Goal: Information Seeking & Learning: Learn about a topic

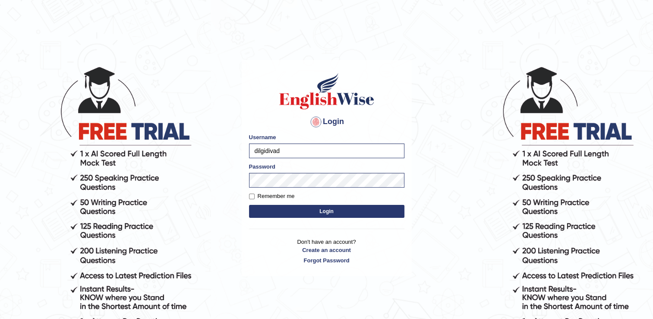
type input "dilgidiva"
click at [260, 209] on button "Login" at bounding box center [326, 211] width 155 height 13
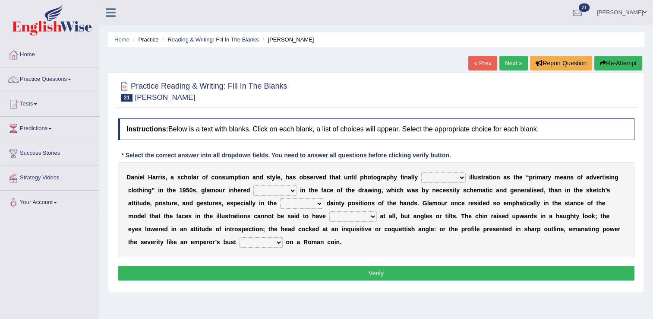
scroll to position [40, 0]
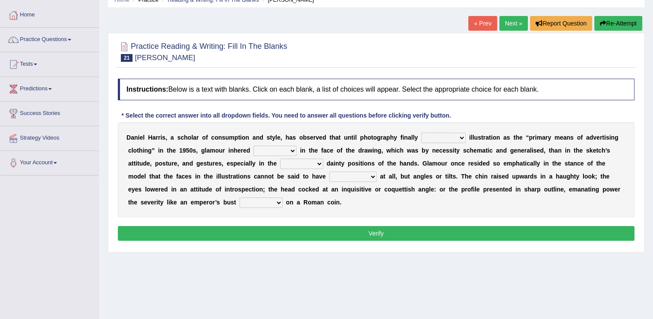
click at [432, 134] on select "supplanted removed supplied assorted" at bounding box center [443, 138] width 44 height 10
select select "assorted"
click at [421, 133] on select "supplanted removed supplied assorted" at bounding box center [443, 138] width 44 height 10
click at [254, 153] on select "more many lack less" at bounding box center [275, 151] width 43 height 10
select select "more"
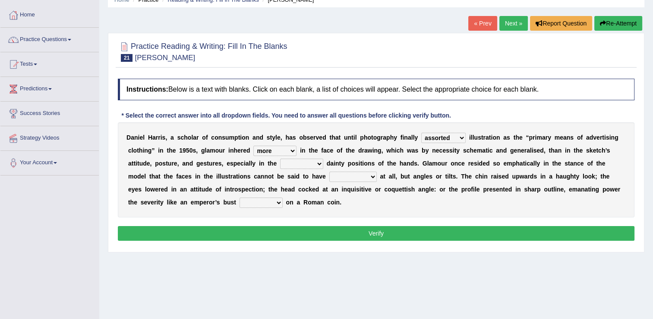
click at [254, 146] on select "more many lack less" at bounding box center [275, 151] width 43 height 10
click at [280, 164] on select "full exact strangely effective" at bounding box center [301, 163] width 43 height 10
select select "exact"
click at [280, 158] on select "full exact strangely effective" at bounding box center [301, 163] width 43 height 10
click at [330, 175] on select "impressed dubbing expressions extensions" at bounding box center [354, 176] width 48 height 10
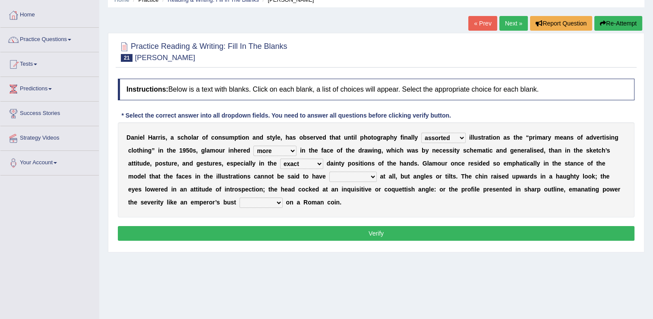
select select "expressions"
click at [330, 171] on select "impressed dubbing expressions extensions" at bounding box center [354, 176] width 48 height 10
click at [330, 177] on select "impressed dubbing expressions extensions" at bounding box center [354, 176] width 48 height 10
click at [240, 205] on select "bossed legalized rebell embossed" at bounding box center [261, 202] width 43 height 10
select select "embossed"
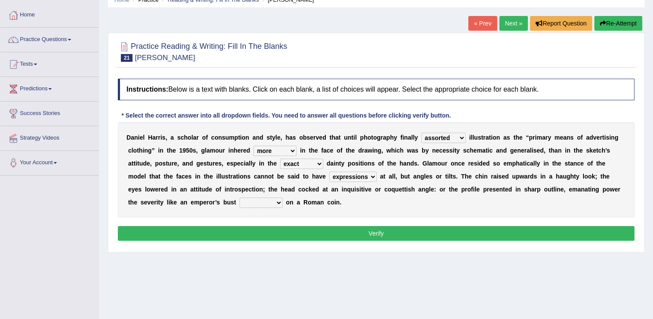
click at [240, 197] on select "bossed legalized rebell embossed" at bounding box center [261, 202] width 43 height 10
click at [330, 179] on select "impressed dubbing expressions extensions" at bounding box center [354, 176] width 48 height 10
click at [393, 281] on div "Home Practice Reading & Writing: Fill In The Blanks Daniel Harris « Prev Next »…" at bounding box center [376, 176] width 554 height 432
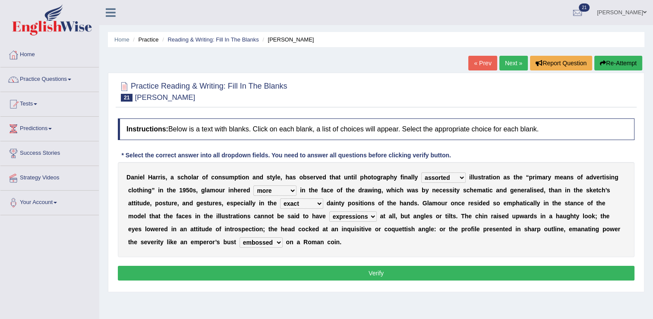
click at [477, 83] on div at bounding box center [376, 91] width 517 height 26
click at [435, 177] on select "supplanted removed supplied assorted" at bounding box center [443, 177] width 44 height 10
select select "supplanted"
click at [421, 172] on select "supplanted removed supplied assorted" at bounding box center [443, 177] width 44 height 10
click at [254, 191] on select "more many lack less" at bounding box center [275, 190] width 43 height 10
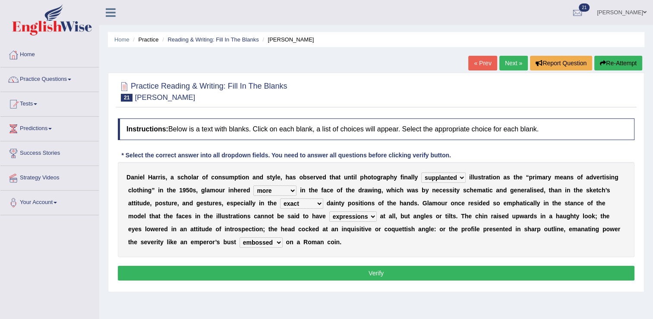
click at [302, 244] on div "D a n i e l H a r r i s , a s c h o l a r o f c o n s u m p t i o n a n d s t y…" at bounding box center [376, 209] width 517 height 95
click at [330, 216] on select "impressed dubbing expressions extensions" at bounding box center [354, 216] width 48 height 10
click at [304, 244] on div "D a n i e l H a r r i s , a s c h o l a r o f c o n s u m p t i o n a n d s t y…" at bounding box center [376, 209] width 517 height 95
click at [254, 188] on select "more many lack less" at bounding box center [275, 190] width 43 height 10
select select "less"
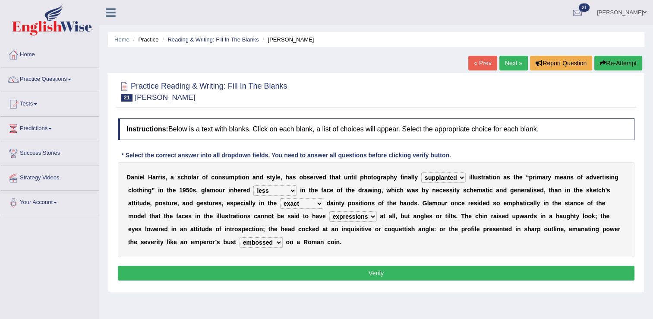
click at [254, 185] on select "more many lack less" at bounding box center [275, 190] width 43 height 10
click at [280, 207] on select "full exact strangely effective" at bounding box center [301, 203] width 43 height 10
select select "strangely"
click at [280, 198] on select "full exact strangely effective" at bounding box center [301, 203] width 43 height 10
click at [245, 274] on button "Verify" at bounding box center [376, 273] width 517 height 15
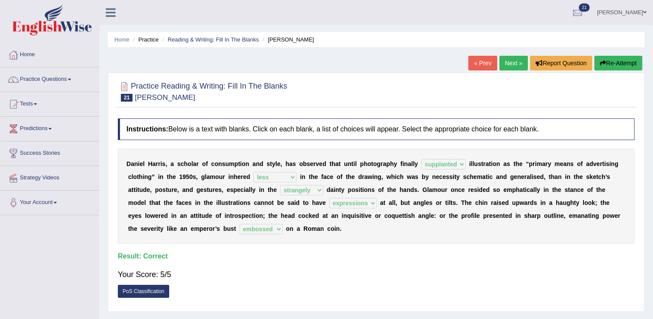
click at [619, 283] on div "Your Score: 5/5" at bounding box center [376, 274] width 517 height 21
click at [519, 67] on link "Next »" at bounding box center [514, 63] width 29 height 15
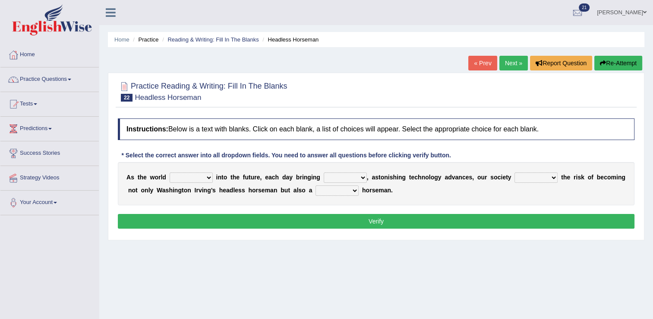
click at [201, 179] on select "grade lost changes form" at bounding box center [191, 177] width 43 height 10
select select "changes"
click at [170, 172] on select "grade lost changes form" at bounding box center [191, 177] width 43 height 10
click at [342, 177] on select "back new front extra" at bounding box center [345, 177] width 43 height 10
select select "new"
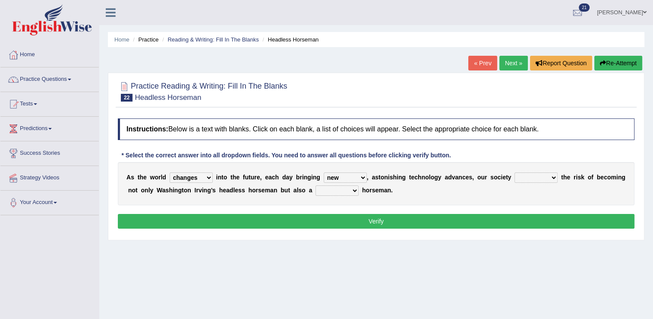
click at [324, 172] on select "back new front extra" at bounding box center [345, 177] width 43 height 10
click at [523, 178] on select "ran runs rode ride" at bounding box center [536, 177] width 43 height 10
click at [318, 191] on select "heartless rude nice kind" at bounding box center [337, 190] width 43 height 10
select select "heartless"
click at [316, 185] on select "heartless rude nice kind" at bounding box center [337, 190] width 43 height 10
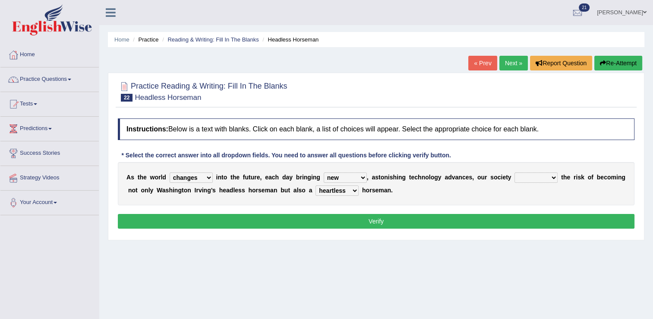
click at [525, 178] on select "ran runs rode ride" at bounding box center [536, 177] width 43 height 10
select select "runs"
click at [515, 172] on select "ran runs rode ride" at bounding box center [536, 177] width 43 height 10
click at [516, 217] on button "Verify" at bounding box center [376, 221] width 517 height 15
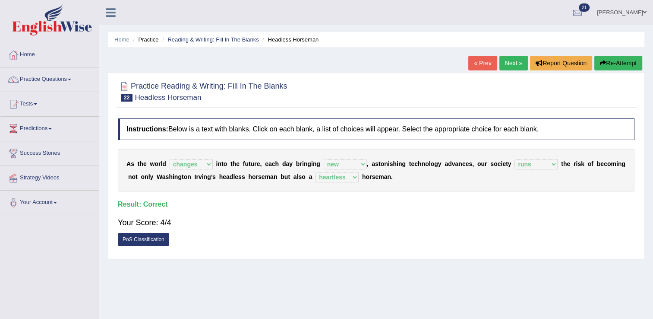
scroll to position [34, 0]
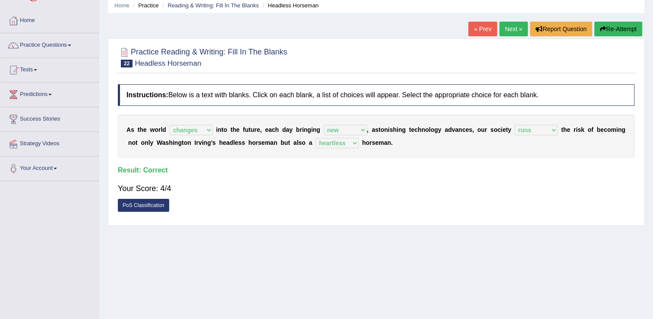
click at [512, 34] on link "Next »" at bounding box center [514, 29] width 29 height 15
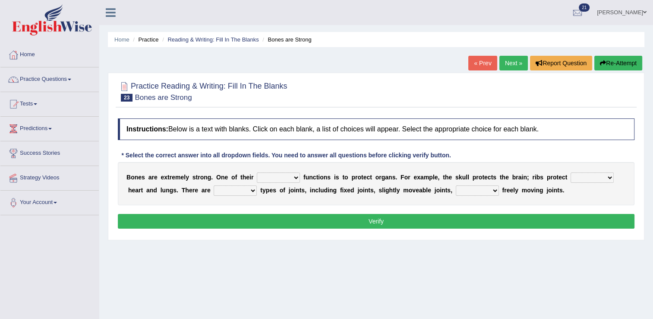
click at [282, 175] on select "first main stable important" at bounding box center [278, 177] width 43 height 10
select select "main"
click at [257, 172] on select "first main stable important" at bounding box center [278, 177] width 43 height 10
click at [574, 177] on select "then there this the" at bounding box center [592, 177] width 43 height 10
select select "the"
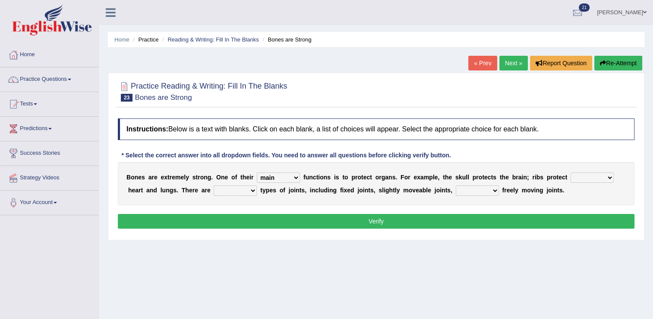
click at [571, 172] on select "then there this the" at bounding box center [592, 177] width 43 height 10
drag, startPoint x: 196, startPoint y: 188, endPoint x: 209, endPoint y: 236, distance: 50.1
click at [209, 236] on div "Practice Reading & Writing: Fill In The Blanks 23 Bones are Strong Instructions…" at bounding box center [376, 157] width 537 height 168
select select "three"
click at [214, 185] on select "several many three seperate" at bounding box center [235, 190] width 43 height 10
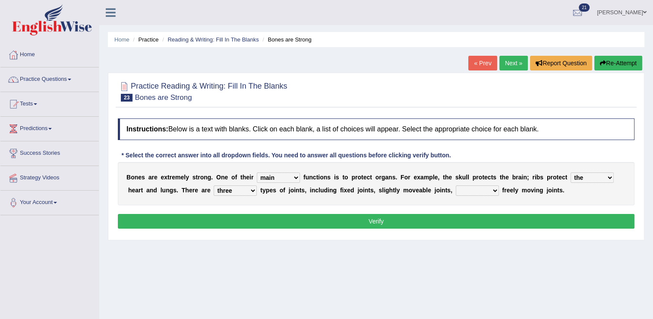
click at [456, 192] on select "or and because hence" at bounding box center [477, 190] width 43 height 10
select select "and"
click at [456, 185] on select "or and because hence" at bounding box center [477, 190] width 43 height 10
click at [449, 230] on div "Instructions: Below is a text with blanks. Click on each blank, a list of choic…" at bounding box center [376, 174] width 521 height 121
click at [449, 219] on button "Verify" at bounding box center [376, 221] width 517 height 15
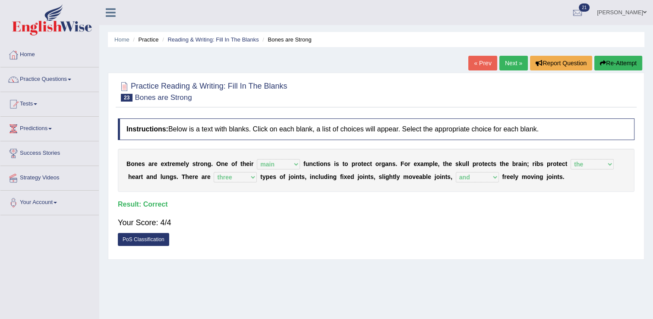
click at [508, 70] on link "Next »" at bounding box center [514, 63] width 29 height 15
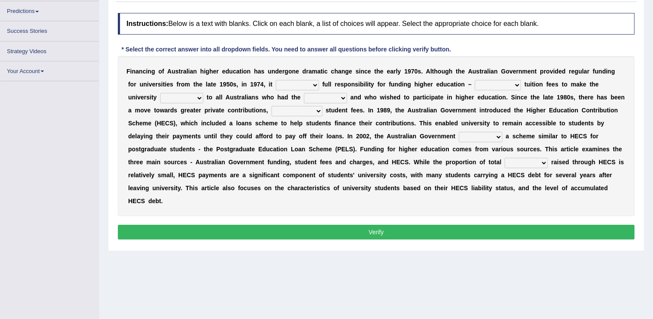
scroll to position [111, 0]
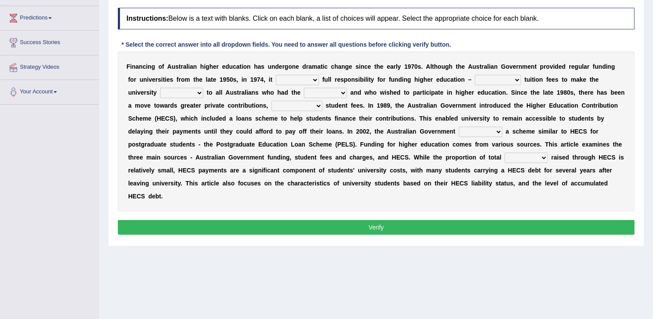
click at [290, 81] on select "affirmed assumed allured attacked" at bounding box center [297, 80] width 43 height 10
select select "affirmed"
click at [276, 75] on select "affirmed assumed allured attacked" at bounding box center [297, 80] width 43 height 10
click at [482, 79] on select "polishing astonishing ravishing abolishing" at bounding box center [498, 80] width 46 height 10
click at [475, 75] on select "polishing astonishing ravishing abolishing" at bounding box center [498, 80] width 46 height 10
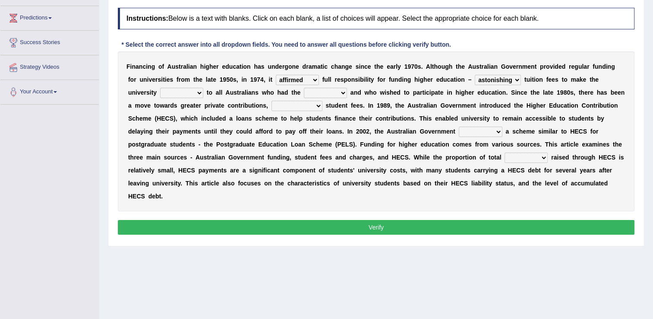
click at [162, 98] on div "F i n a n c i n g o f A u s t r a l i a n h i g h e r e d u c a t i o n h a s u…" at bounding box center [376, 131] width 517 height 160
click at [486, 80] on select "polishing astonishing ravishing abolishing" at bounding box center [498, 80] width 46 height 10
select select "abolishing"
click at [475, 75] on select "polishing astonishing ravishing abolishing" at bounding box center [498, 80] width 46 height 10
click at [160, 95] on select "accessible excessed accessed recessible" at bounding box center [181, 93] width 43 height 10
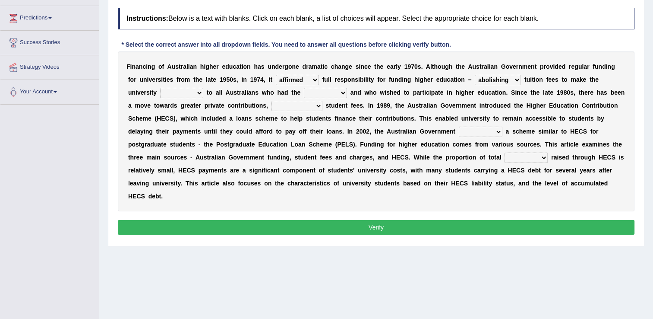
select select "accessible"
click at [160, 88] on select "accessible excessed accessed recessible" at bounding box center [181, 93] width 43 height 10
click at [304, 91] on select "credit added ability steaded" at bounding box center [325, 93] width 43 height 10
select select "ability"
click at [304, 88] on select "credit added ability steaded" at bounding box center [325, 93] width 43 height 10
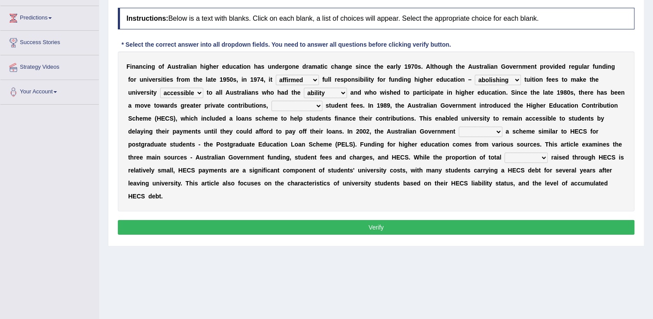
click at [304, 92] on select "credit added ability steaded" at bounding box center [325, 93] width 43 height 10
click at [272, 105] on select "ridiculously particularly sustainability accessibility" at bounding box center [297, 106] width 51 height 10
select select "particularly"
click at [272, 101] on select "ridiculously particularly sustainability accessibility" at bounding box center [297, 106] width 51 height 10
click at [459, 130] on select "reduced affused refused introduced" at bounding box center [481, 132] width 44 height 10
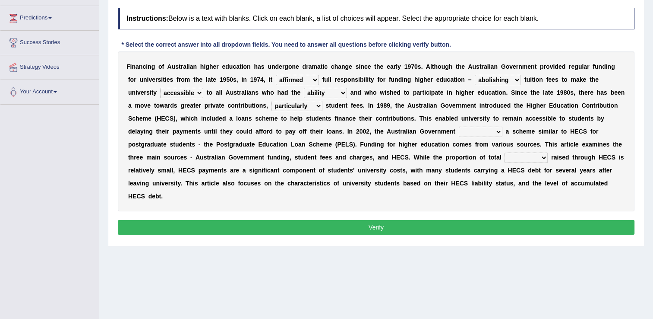
select select "introduced"
click at [459, 127] on select "reduced affused refused introduced" at bounding box center [481, 132] width 44 height 10
click at [505, 156] on select "money revenue losses funds" at bounding box center [526, 157] width 43 height 10
select select "funds"
click at [505, 152] on select "money revenue losses funds" at bounding box center [526, 157] width 43 height 10
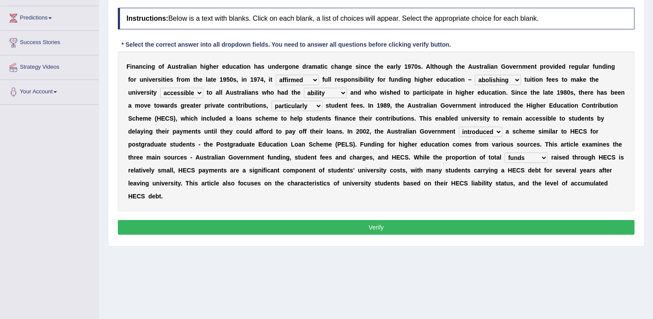
click at [397, 220] on button "Verify" at bounding box center [376, 227] width 517 height 15
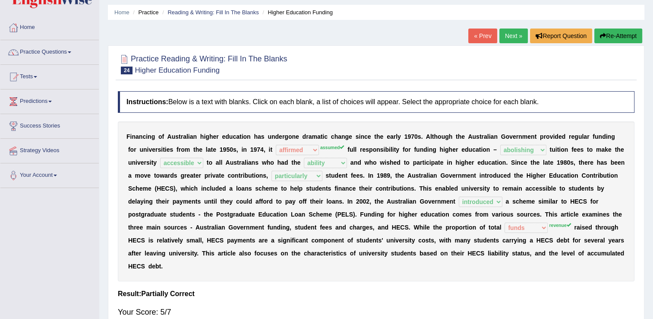
scroll to position [27, 0]
click at [36, 35] on link "Home" at bounding box center [49, 27] width 98 height 22
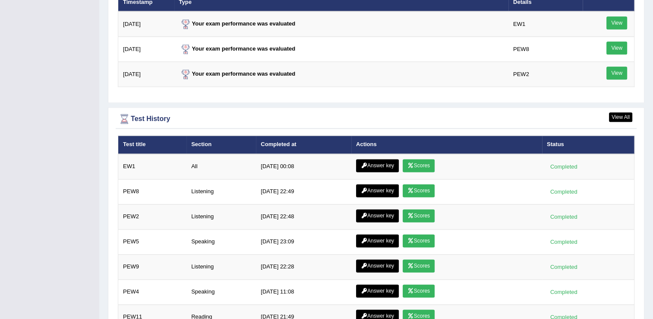
scroll to position [1101, 0]
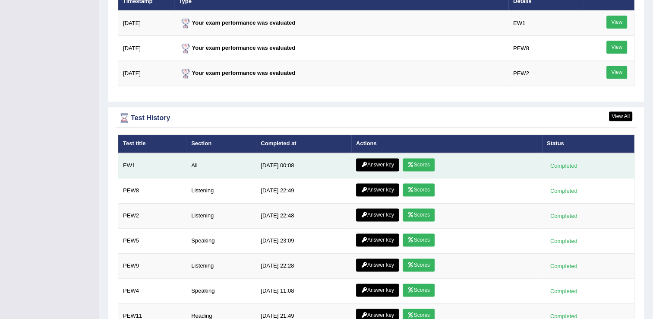
click at [428, 162] on link "Scores" at bounding box center [419, 164] width 32 height 13
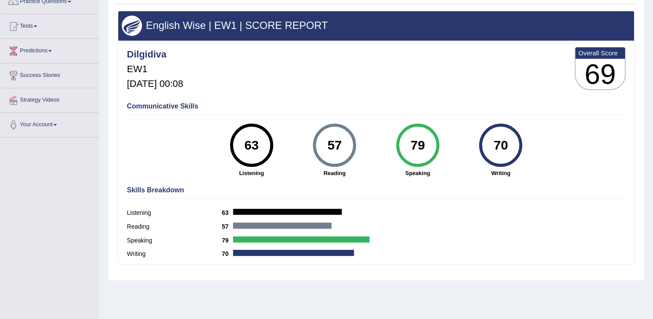
scroll to position [82, 0]
